Goal: Use online tool/utility: Utilize a website feature to perform a specific function

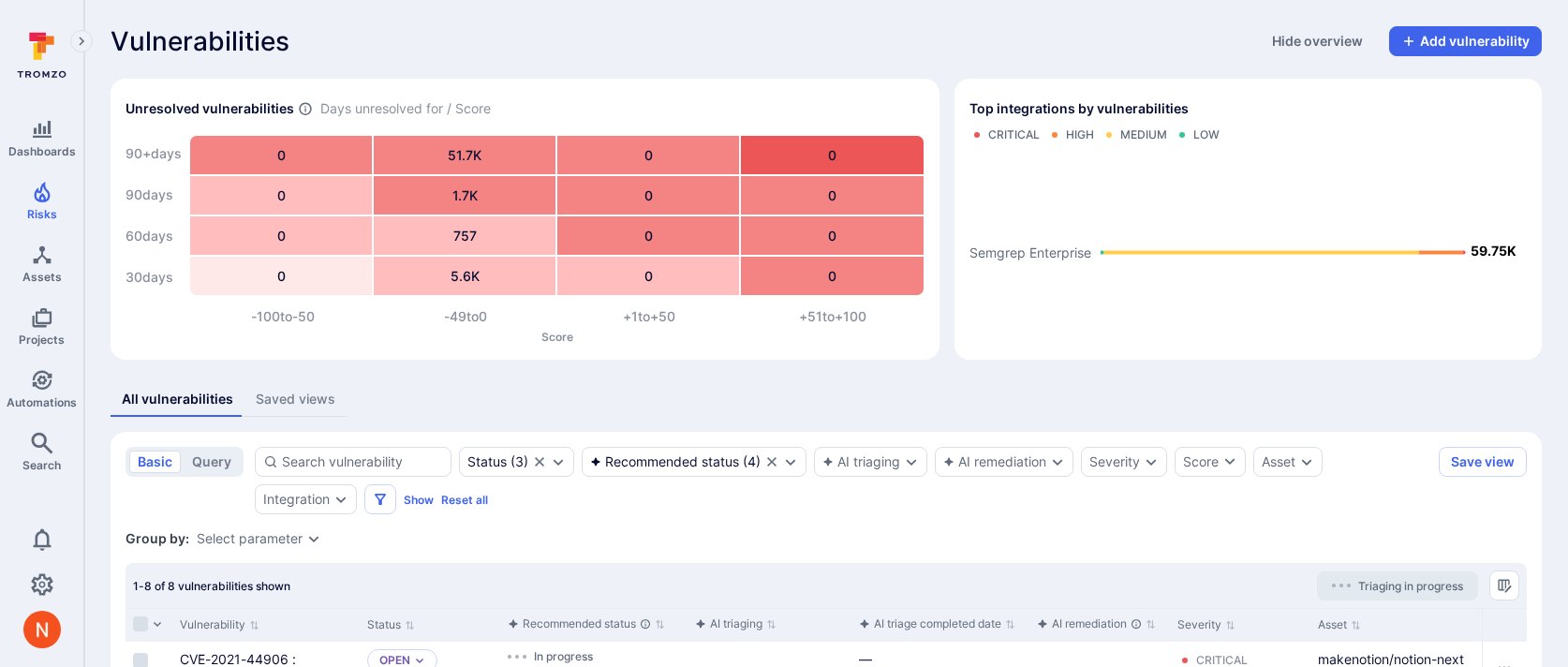
scroll to position [465, 0]
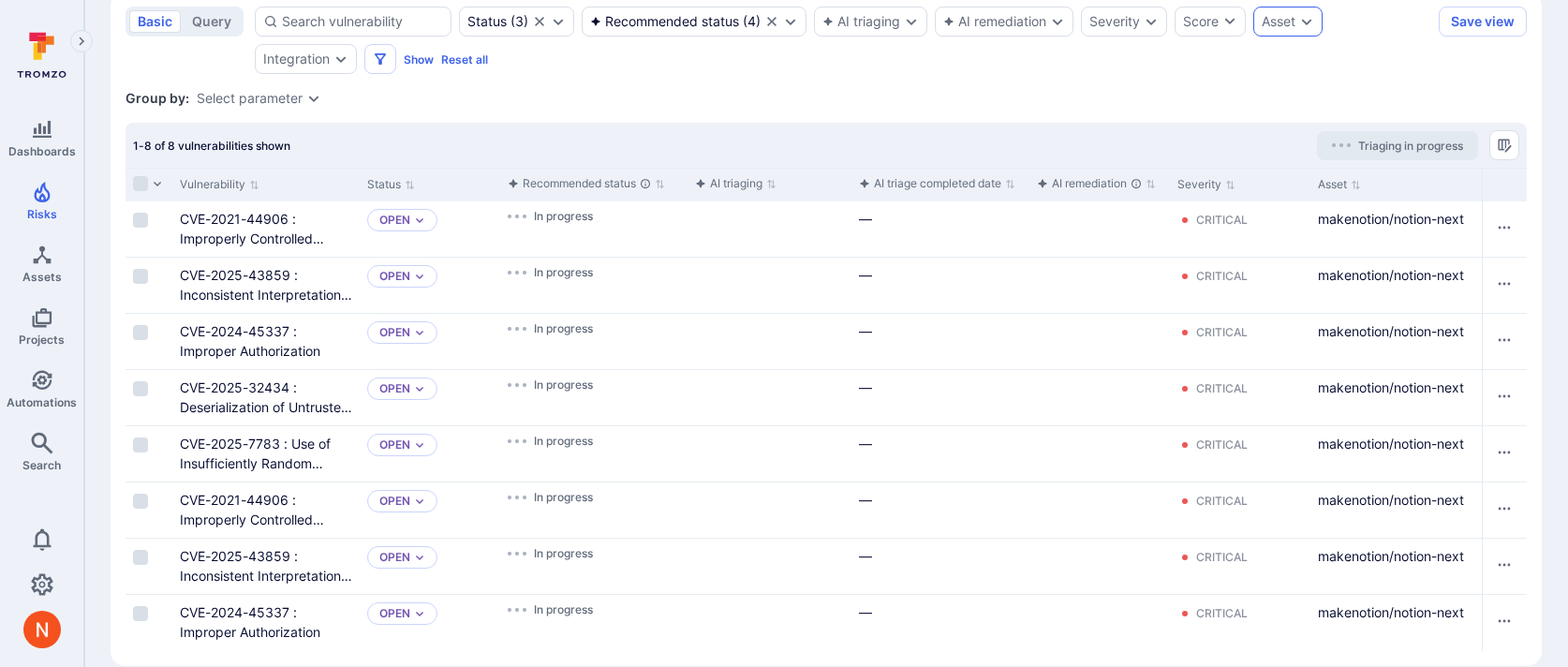
scroll to position [465, 0]
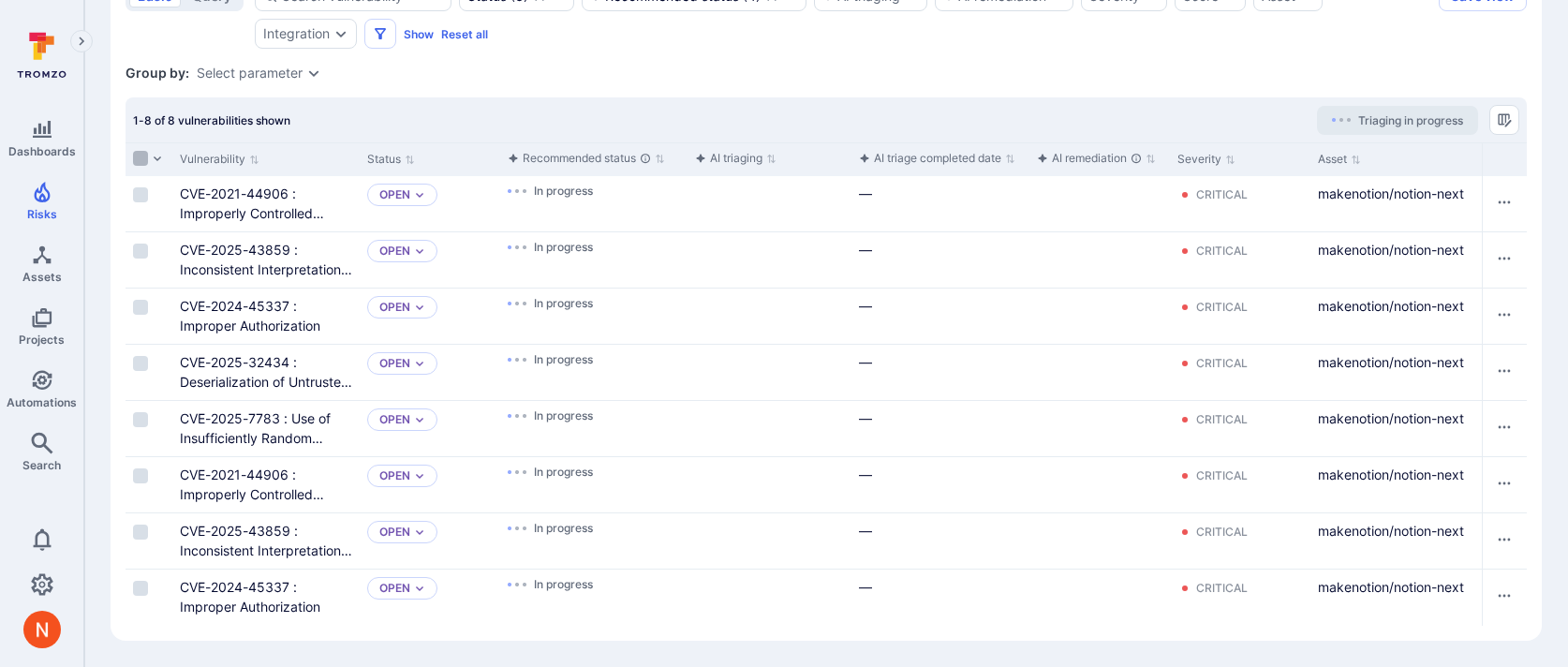
click at [142, 157] on input "Select all rows" at bounding box center [140, 158] width 15 height 15
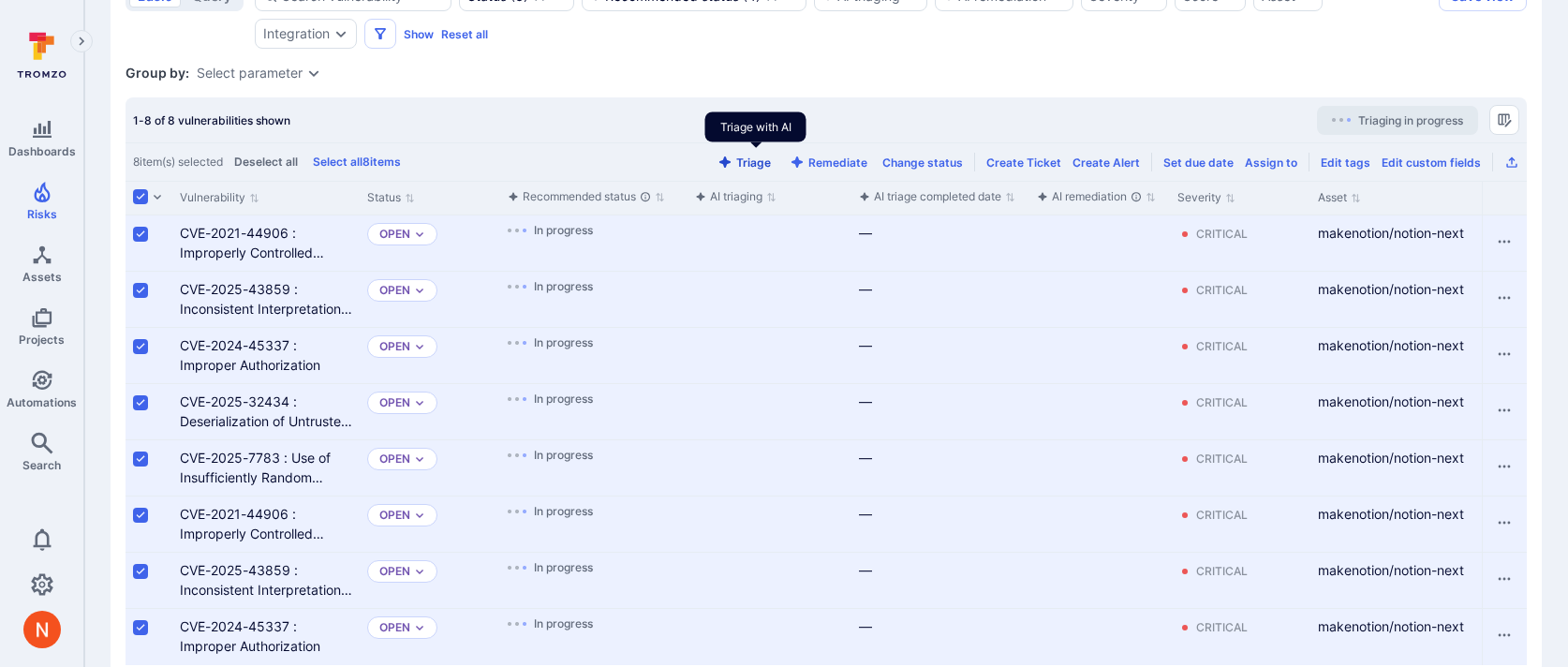
click at [745, 162] on button "Triage" at bounding box center [744, 162] width 61 height 14
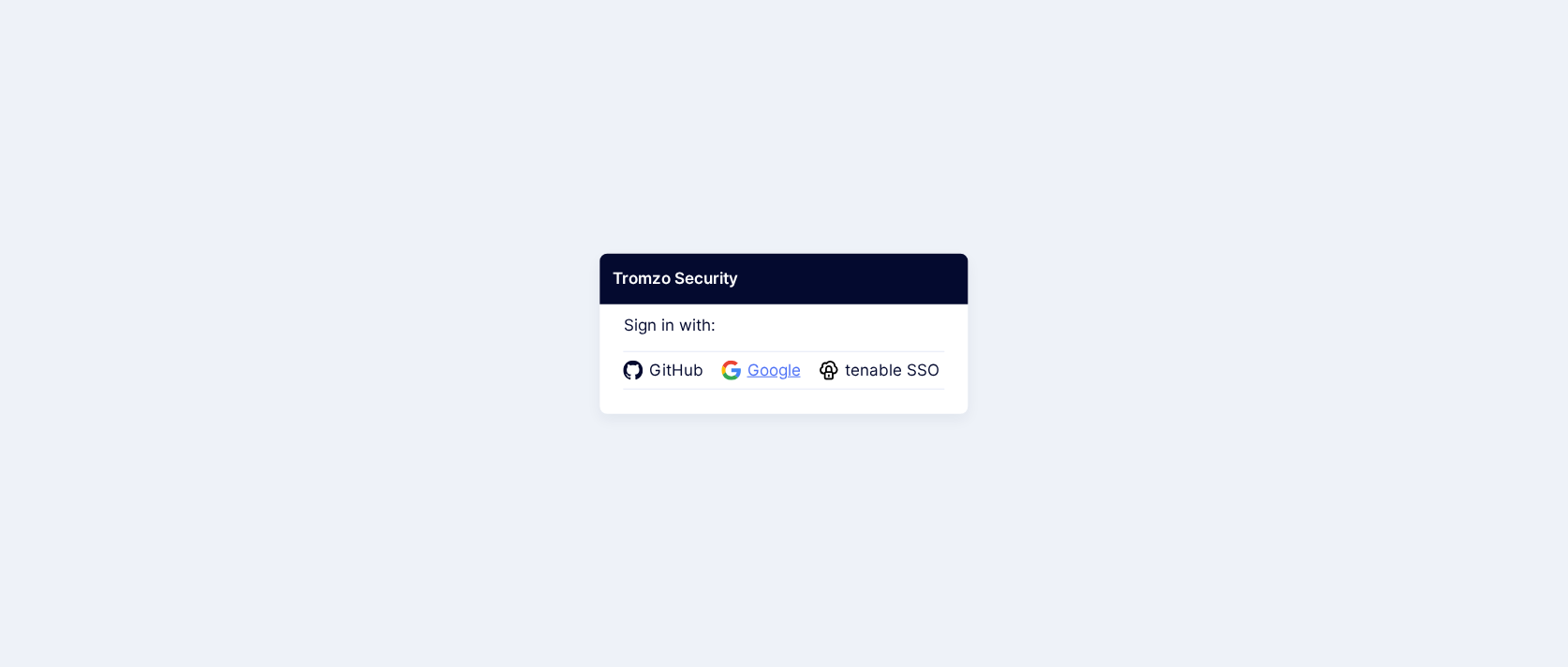
click at [784, 361] on span "Google" at bounding box center [774, 370] width 65 height 24
